Goal: Navigation & Orientation: Find specific page/section

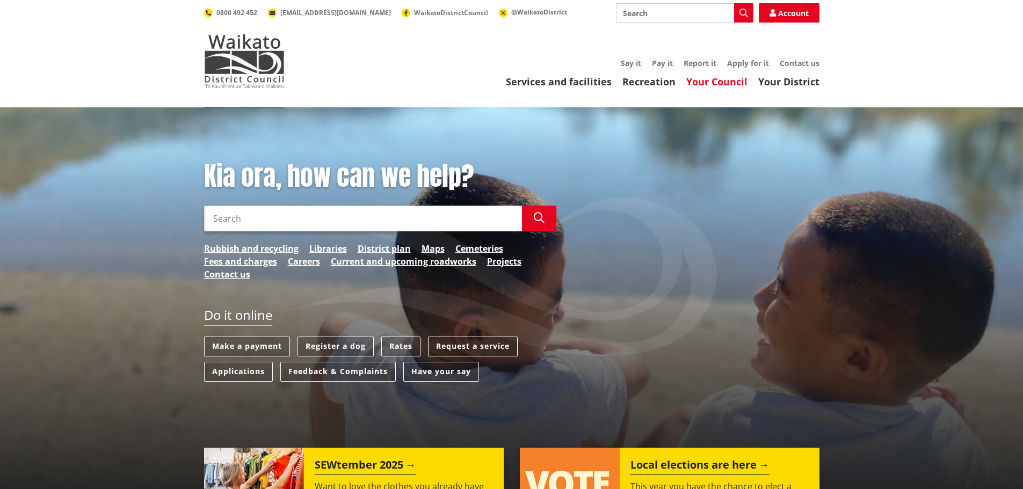
click at [733, 82] on link "Your Council" at bounding box center [716, 81] width 61 height 13
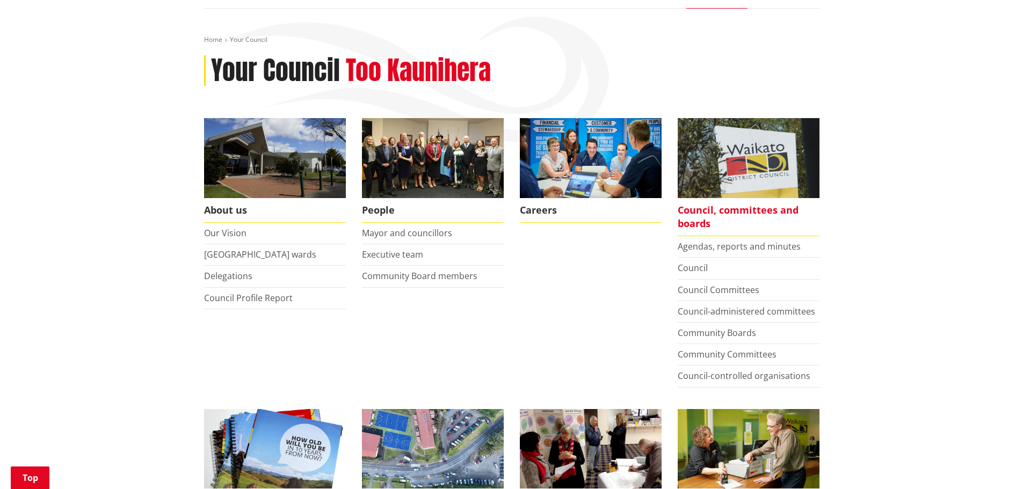
scroll to position [269, 0]
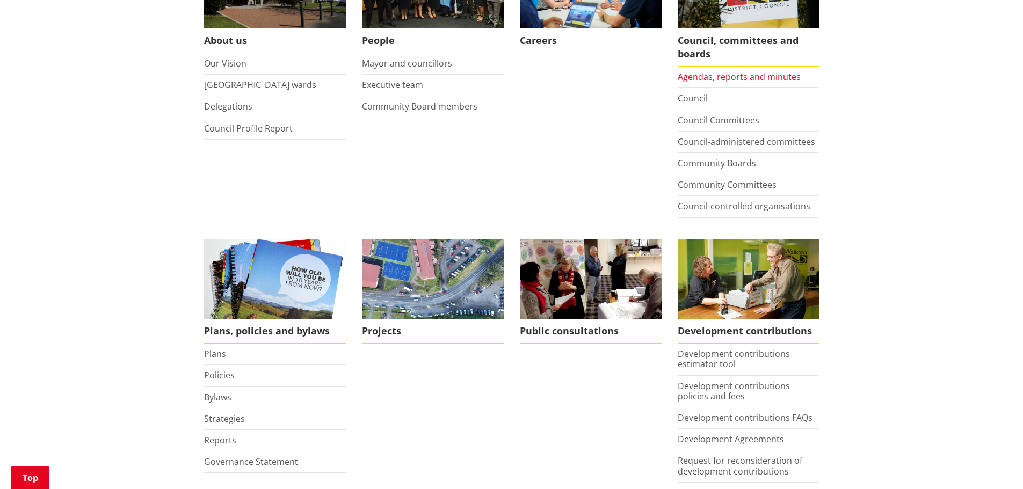
click at [757, 74] on link "Agendas, reports and minutes" at bounding box center [739, 77] width 123 height 12
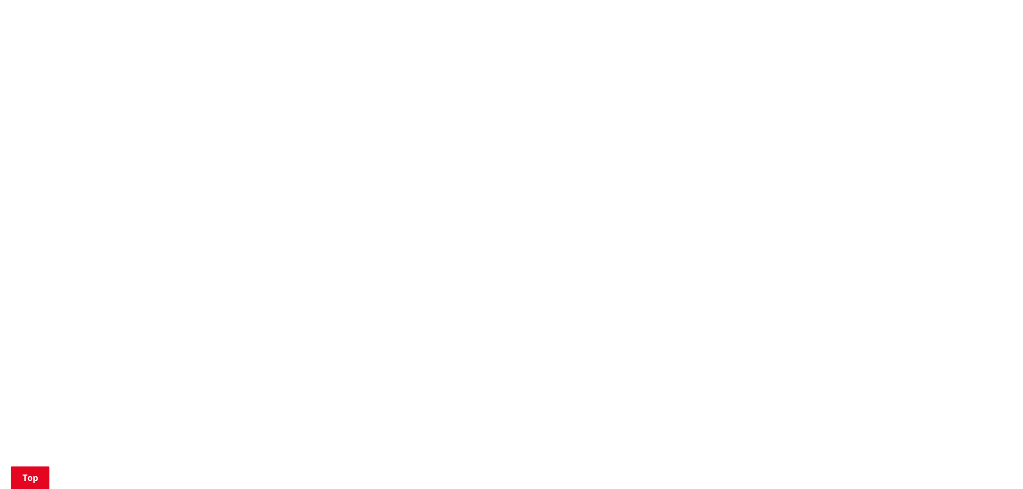
scroll to position [430, 0]
